Goal: Navigation & Orientation: Find specific page/section

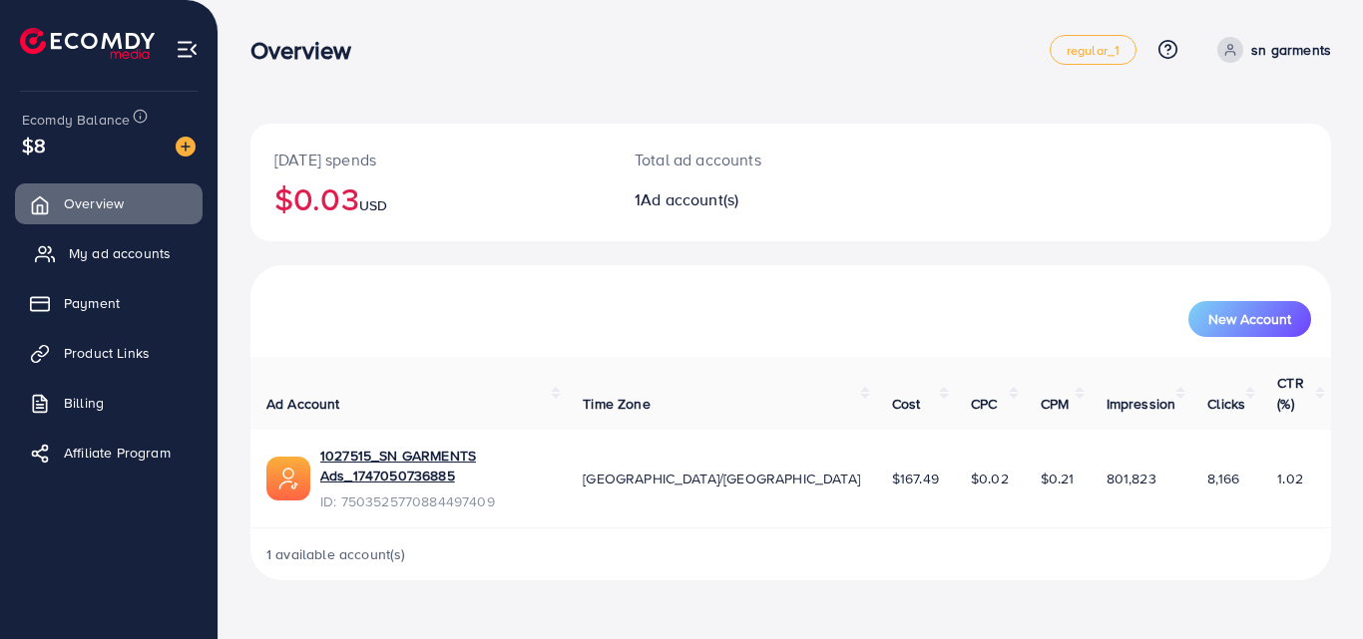
click at [128, 256] on span "My ad accounts" at bounding box center [120, 253] width 102 height 20
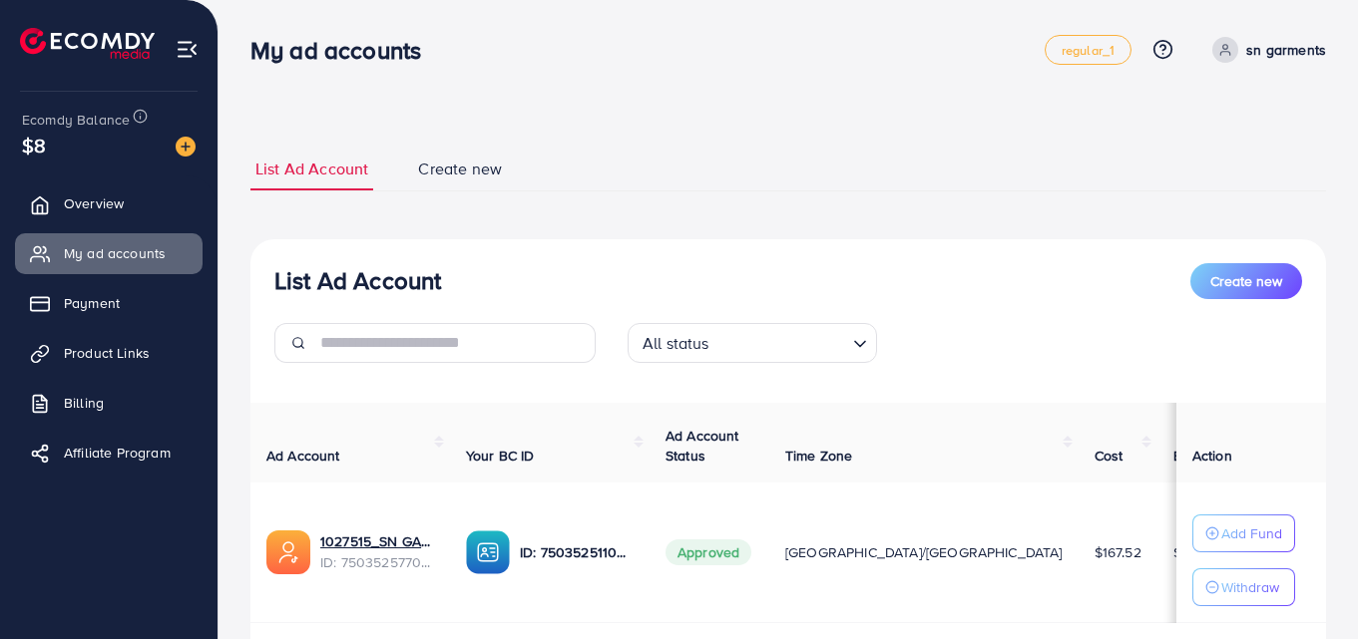
scroll to position [100, 0]
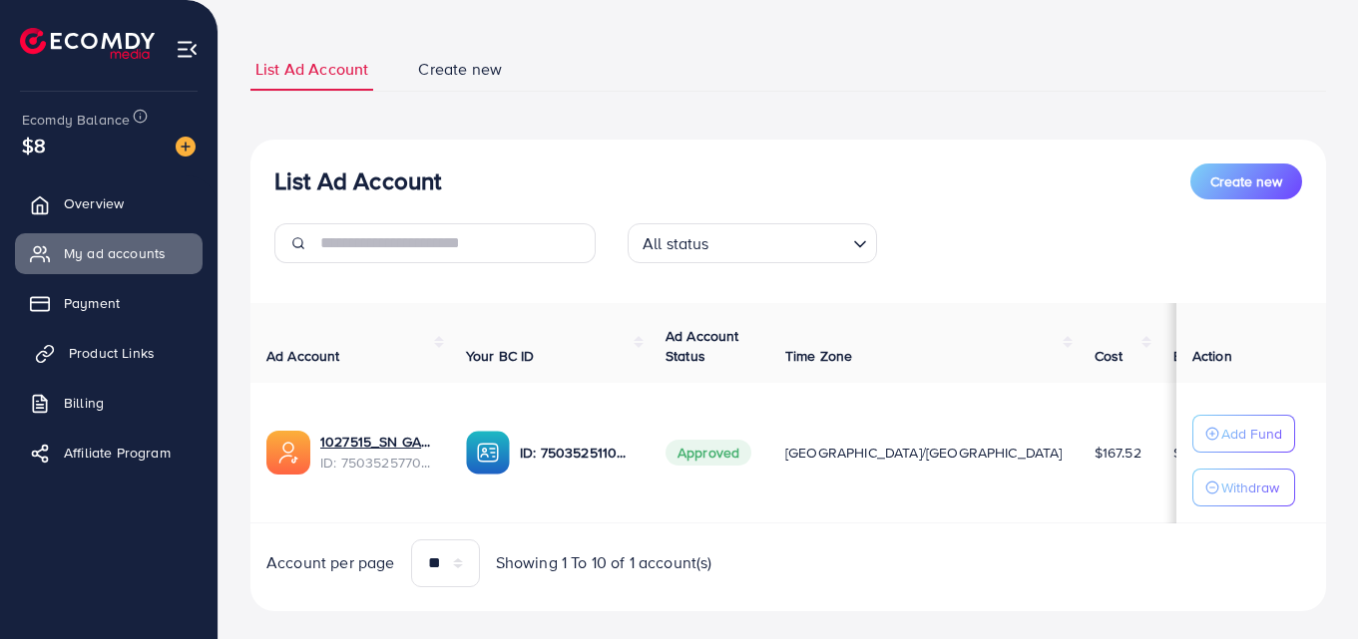
click at [123, 354] on span "Product Links" at bounding box center [112, 353] width 86 height 20
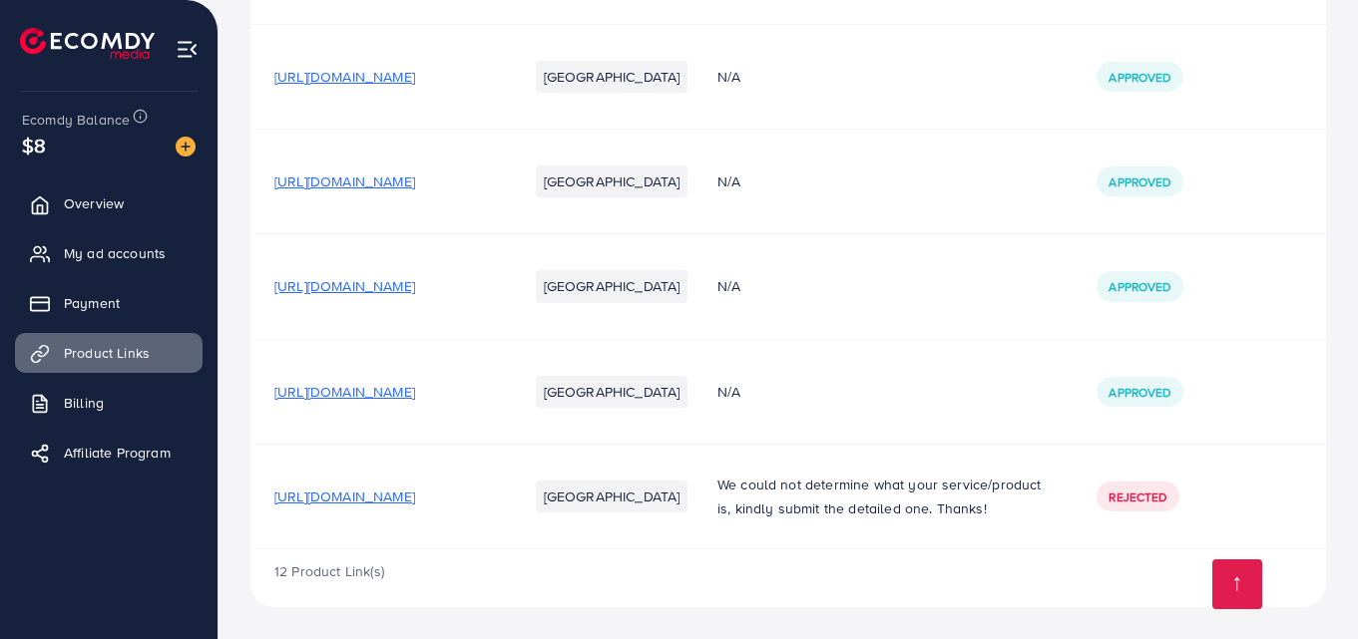
scroll to position [1611, 0]
drag, startPoint x: 542, startPoint y: 265, endPoint x: 267, endPoint y: 276, distance: 274.5
click at [267, 276] on td "[URL][DOMAIN_NAME]" at bounding box center [376, 286] width 253 height 105
copy span "[URL][DOMAIN_NAME]"
